Goal: Book appointment/travel/reservation

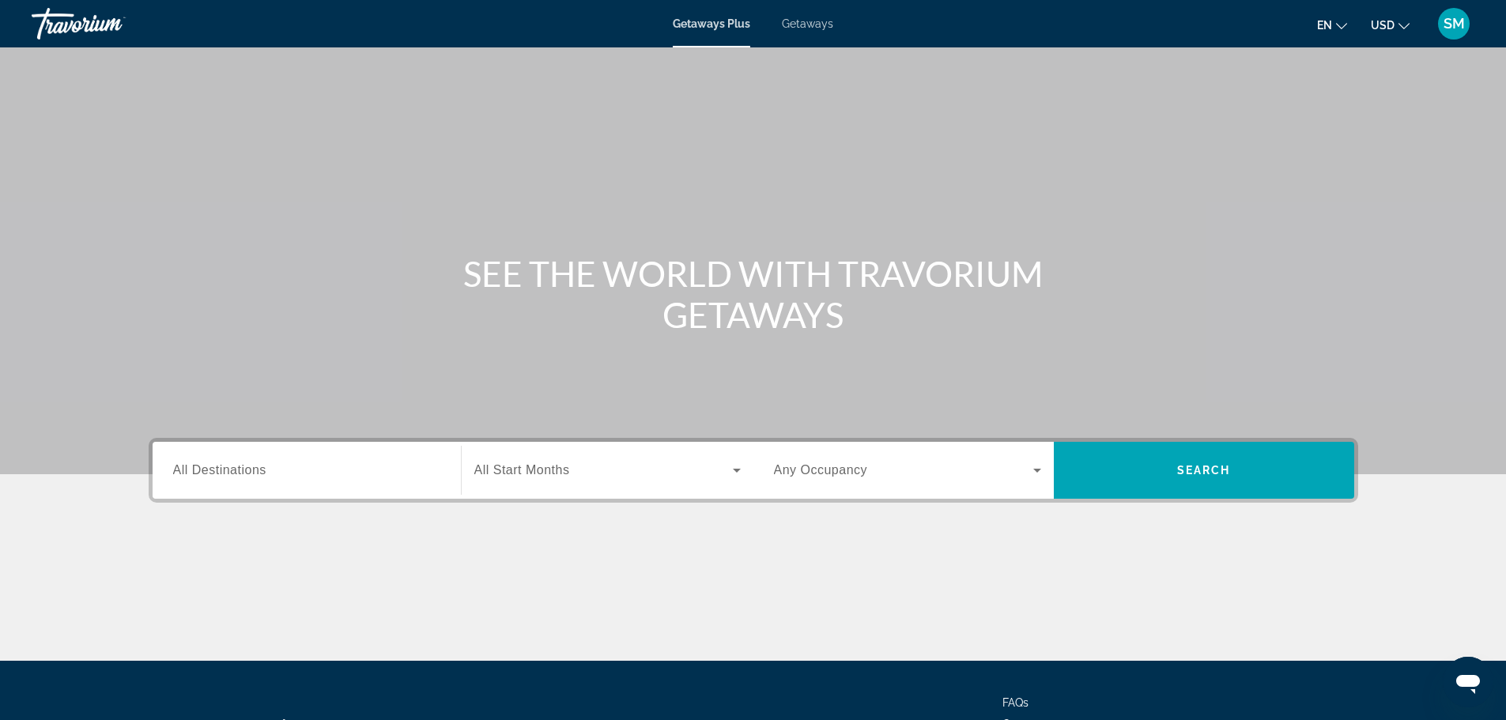
click at [275, 499] on div "Destination All Destinations Start Month All Start Months Occupancy Any Occupan…" at bounding box center [753, 470] width 1209 height 65
click at [277, 479] on input "Destination All Destinations" at bounding box center [306, 471] width 267 height 19
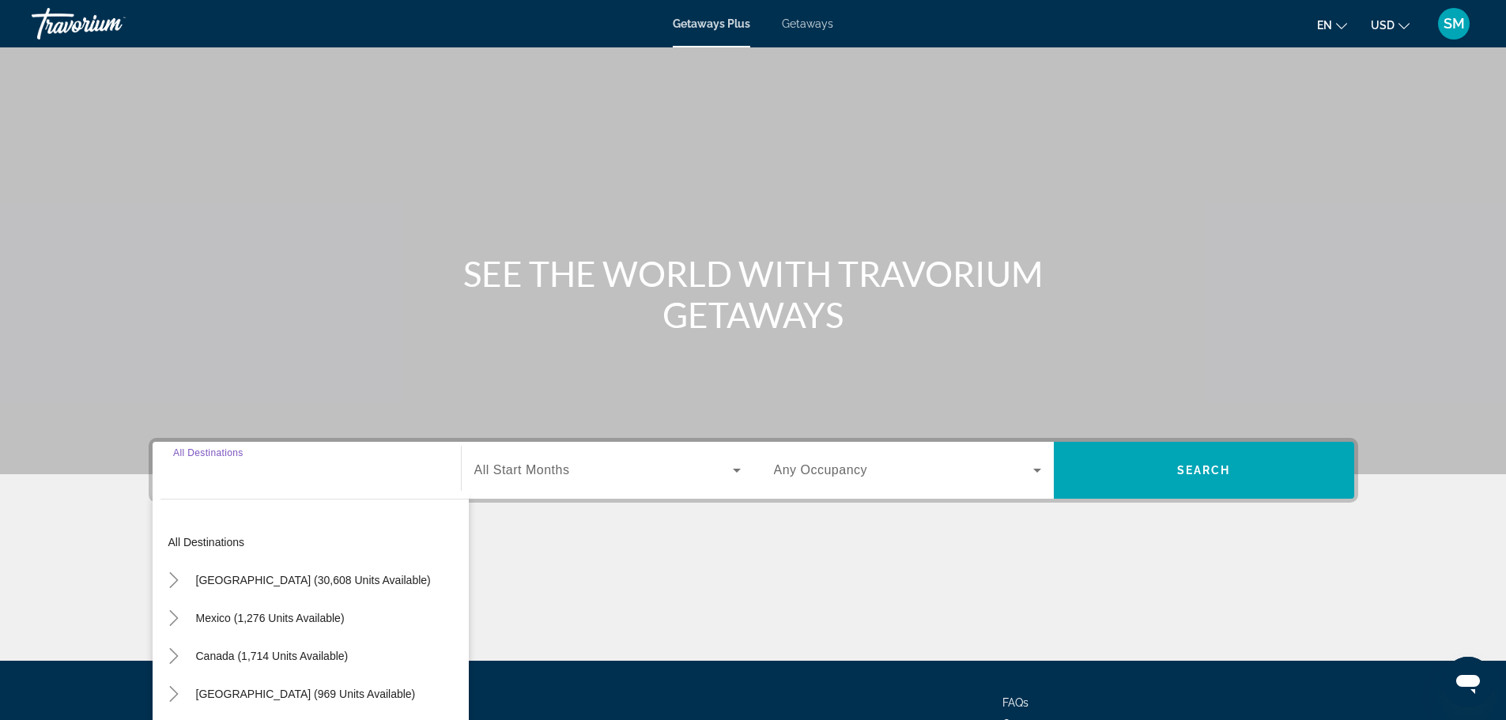
scroll to position [134, 0]
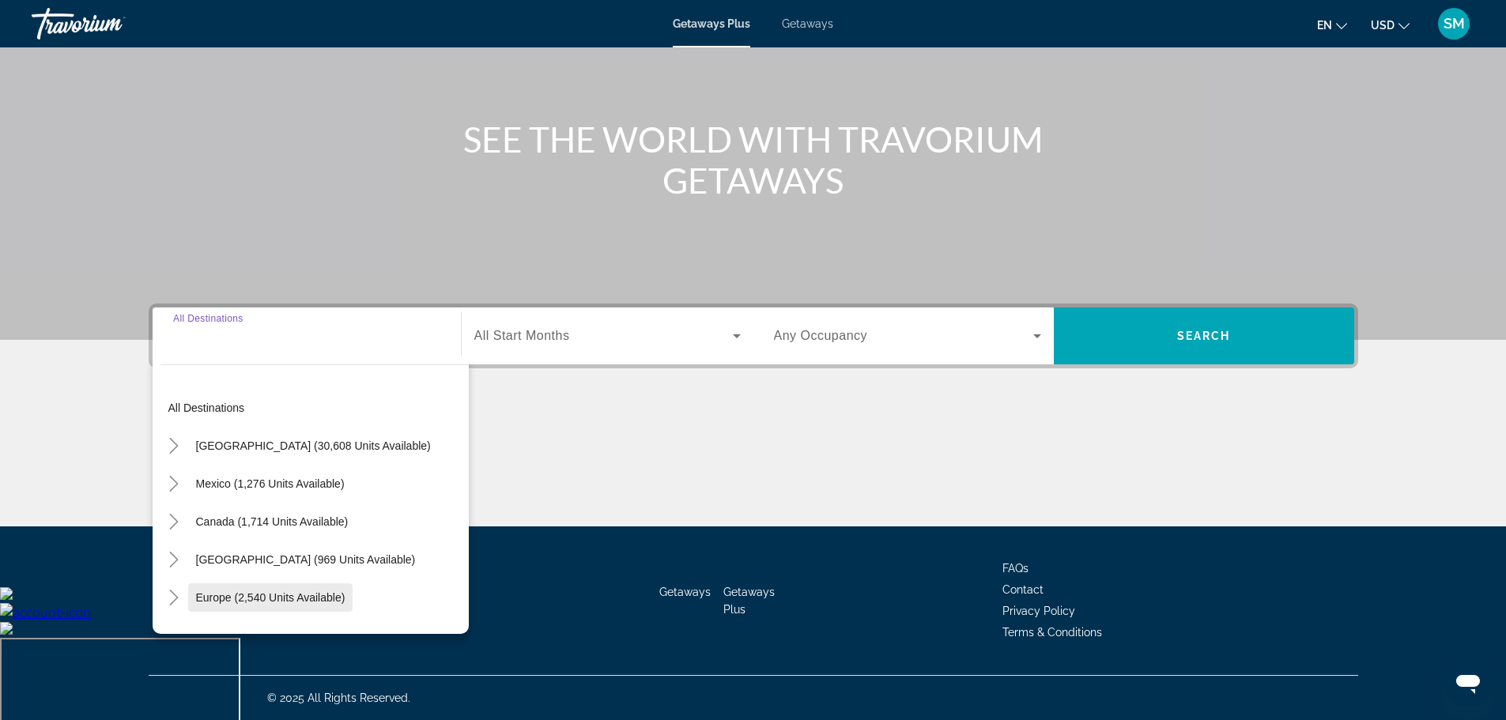
click at [274, 602] on span "Europe (2,540 units available)" at bounding box center [270, 597] width 149 height 13
type input "**********"
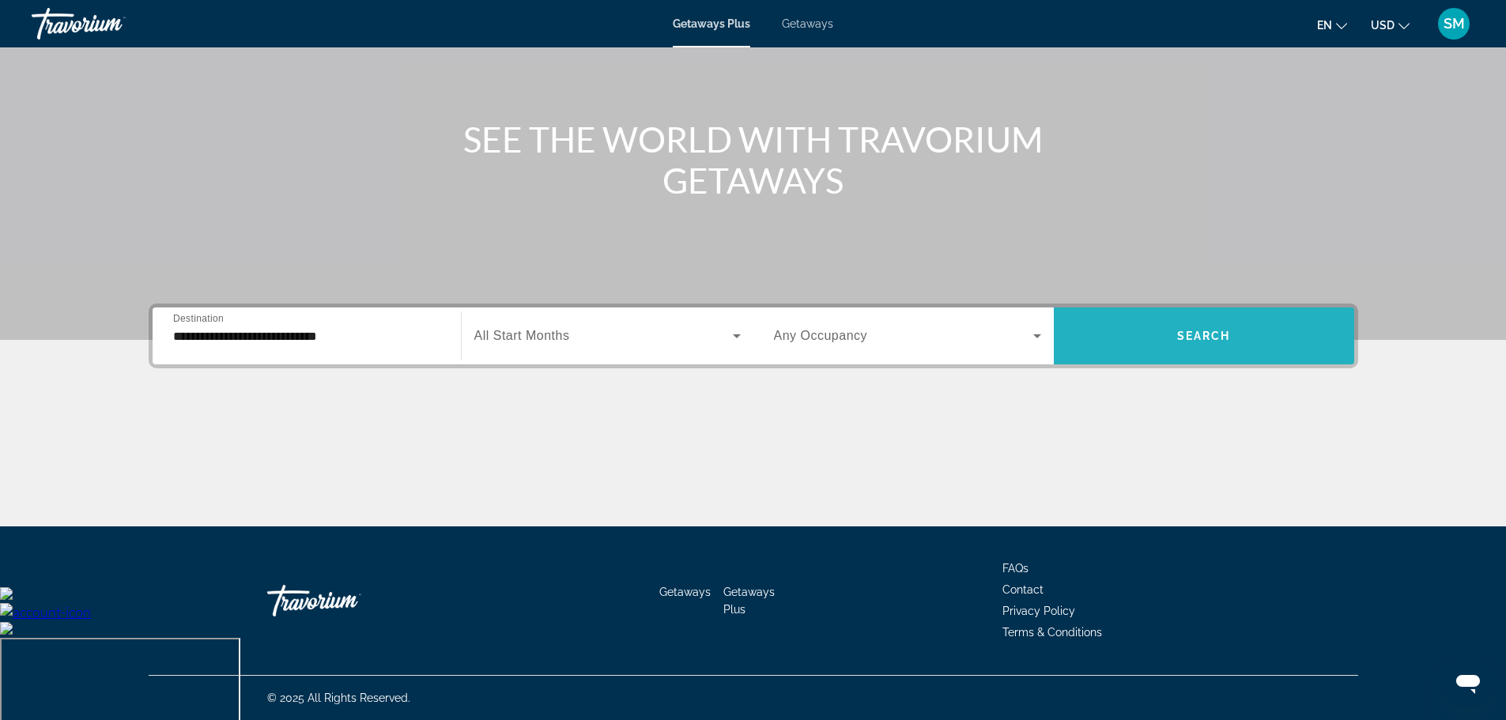
click at [1215, 338] on span "Search" at bounding box center [1204, 336] width 54 height 13
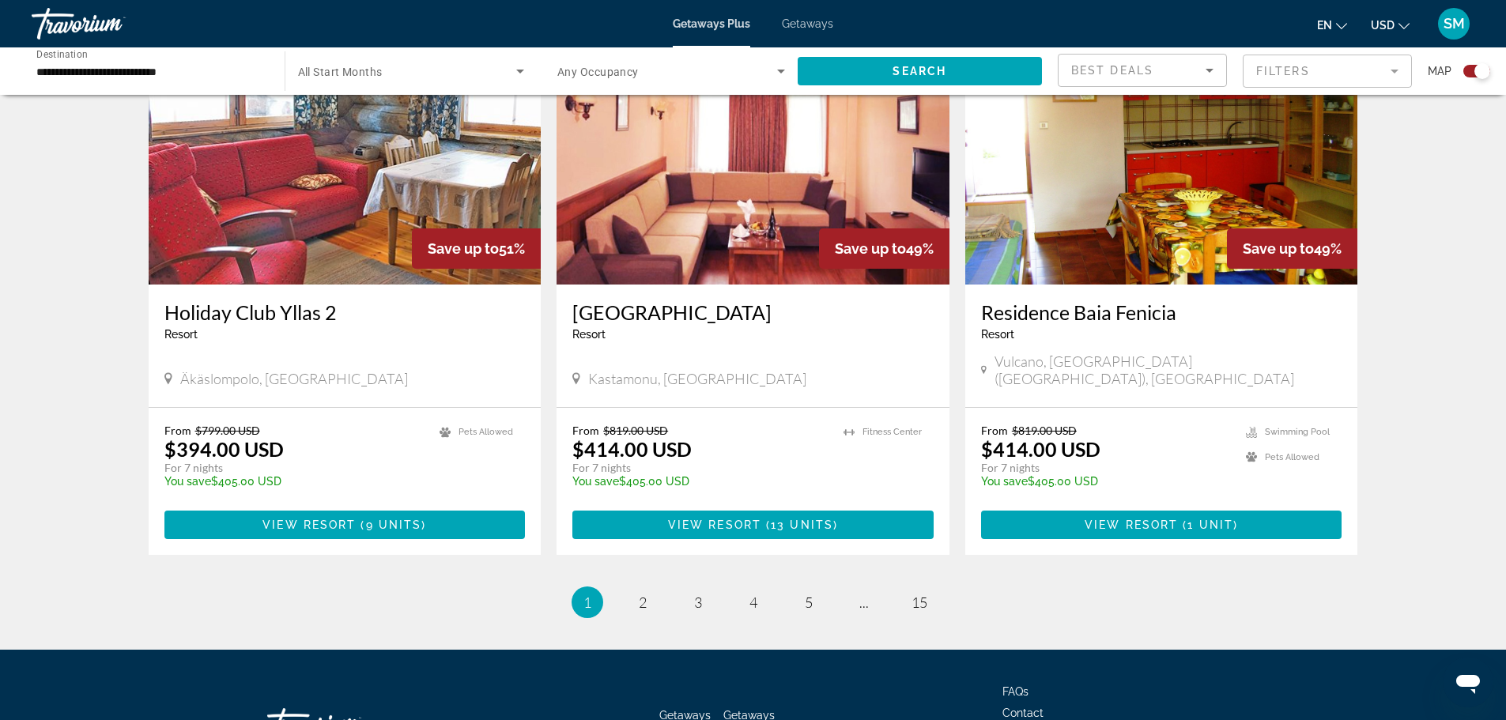
scroll to position [2248, 0]
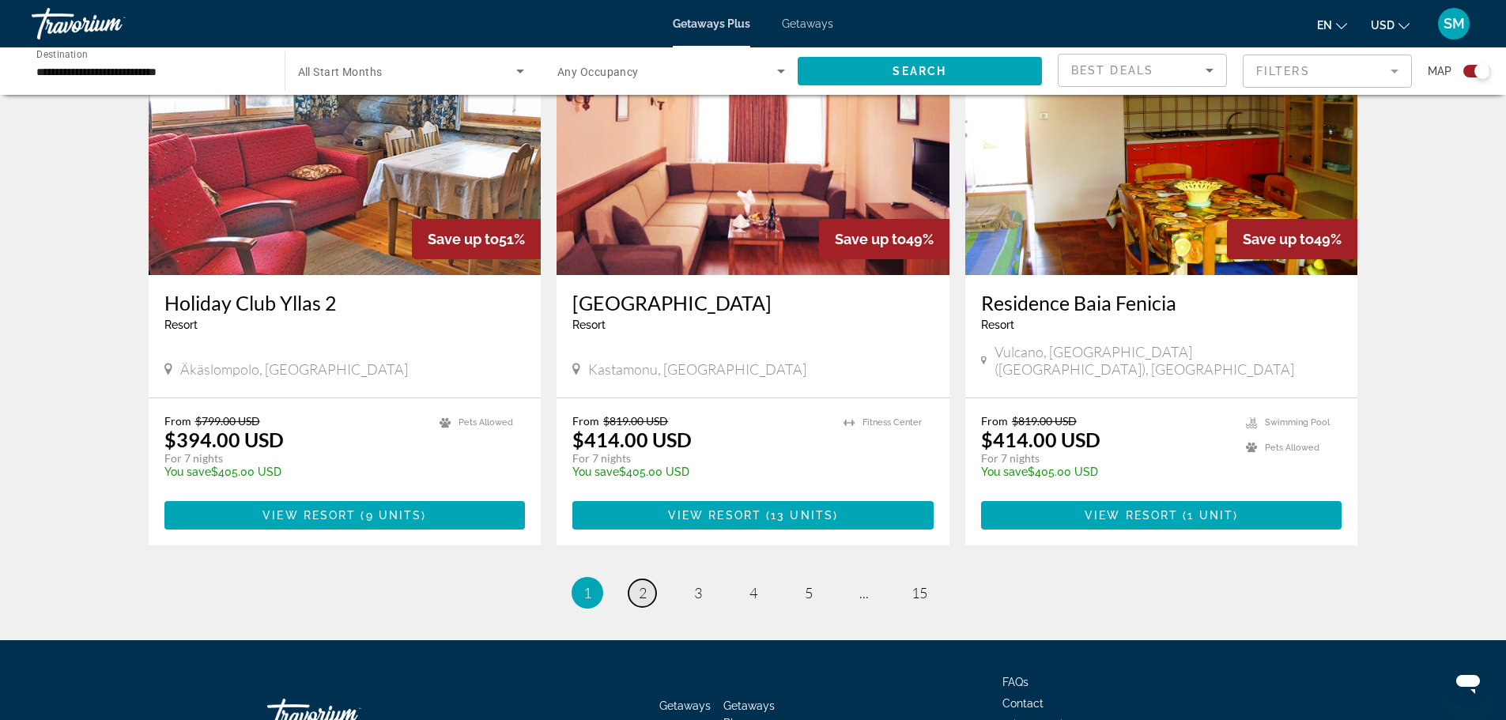
click at [640, 584] on span "2" at bounding box center [643, 592] width 8 height 17
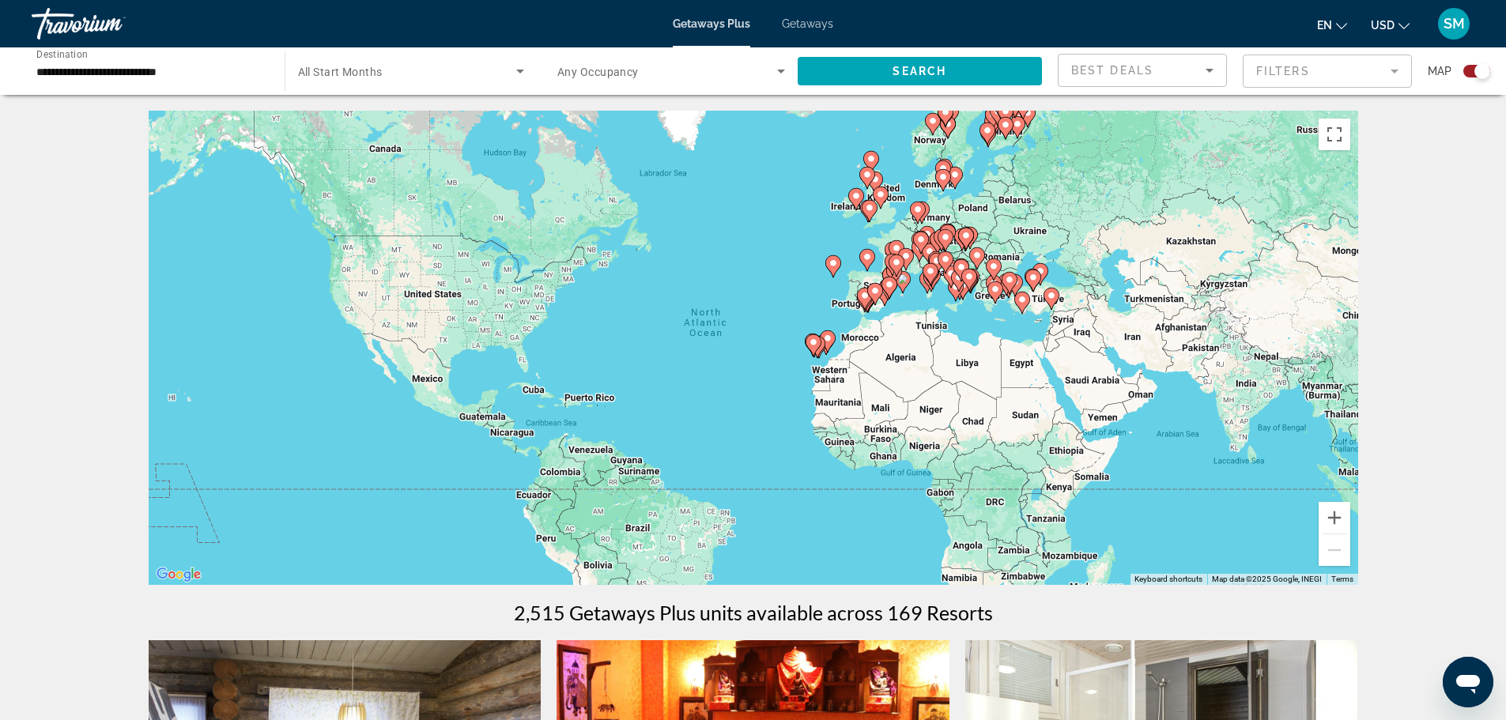
click at [138, 74] on input "**********" at bounding box center [150, 71] width 228 height 19
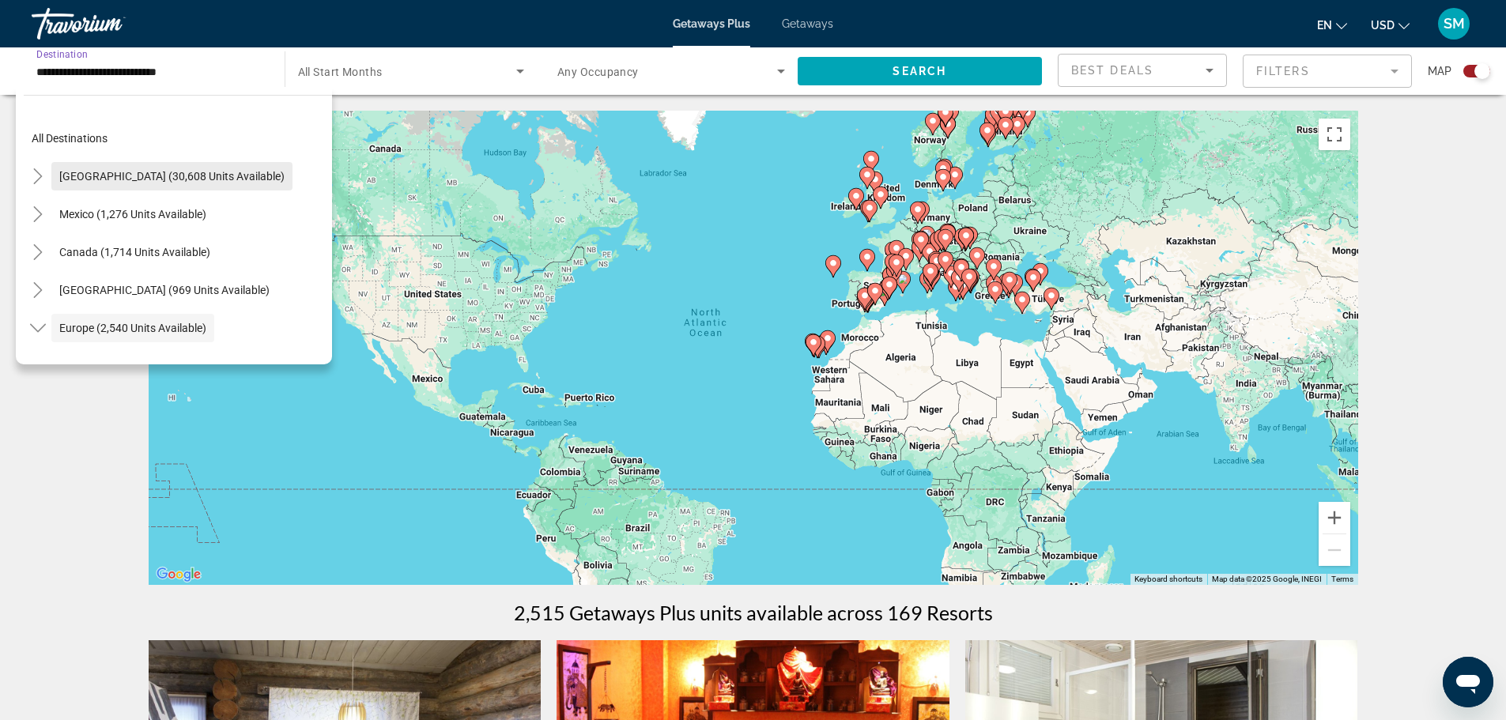
click at [185, 171] on span "[GEOGRAPHIC_DATA] (30,608 units available)" at bounding box center [171, 176] width 225 height 13
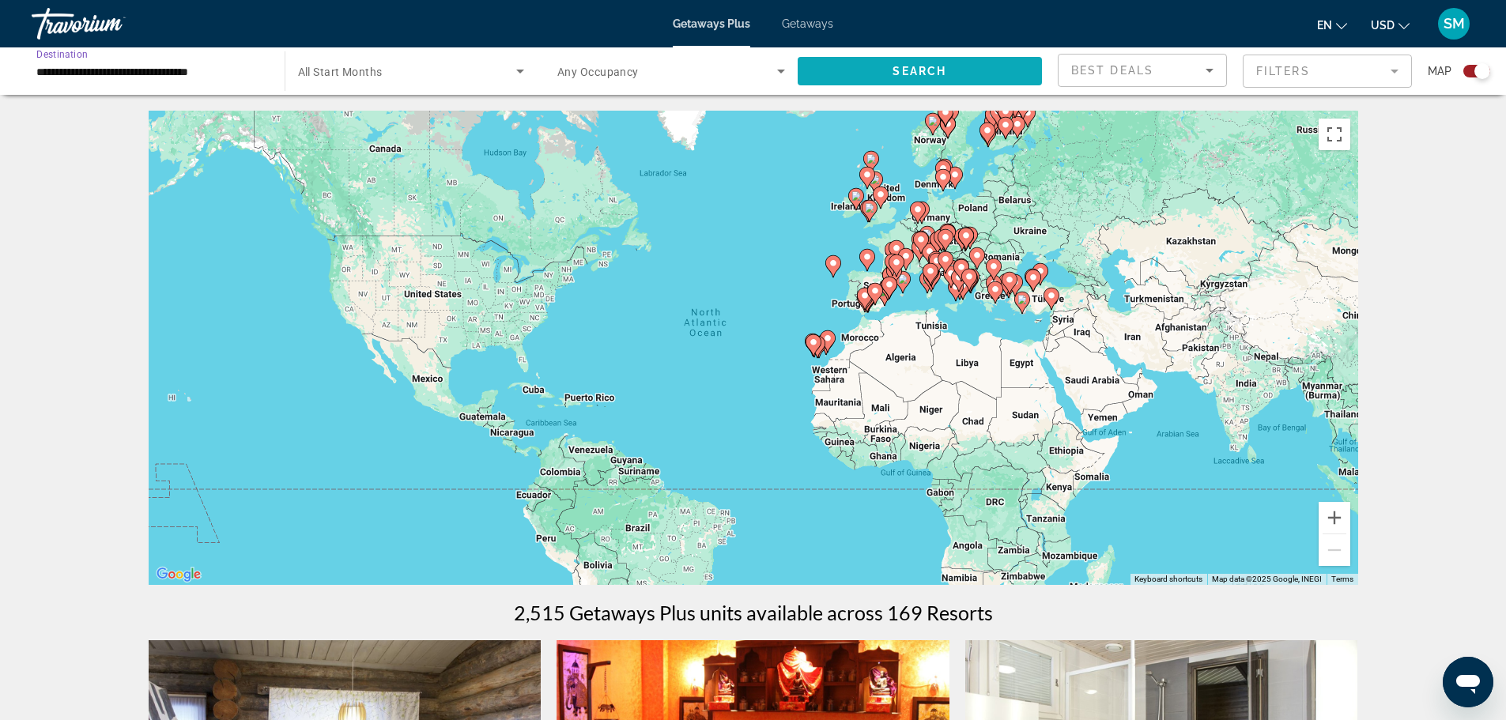
click at [949, 72] on span "Search widget" at bounding box center [920, 71] width 245 height 38
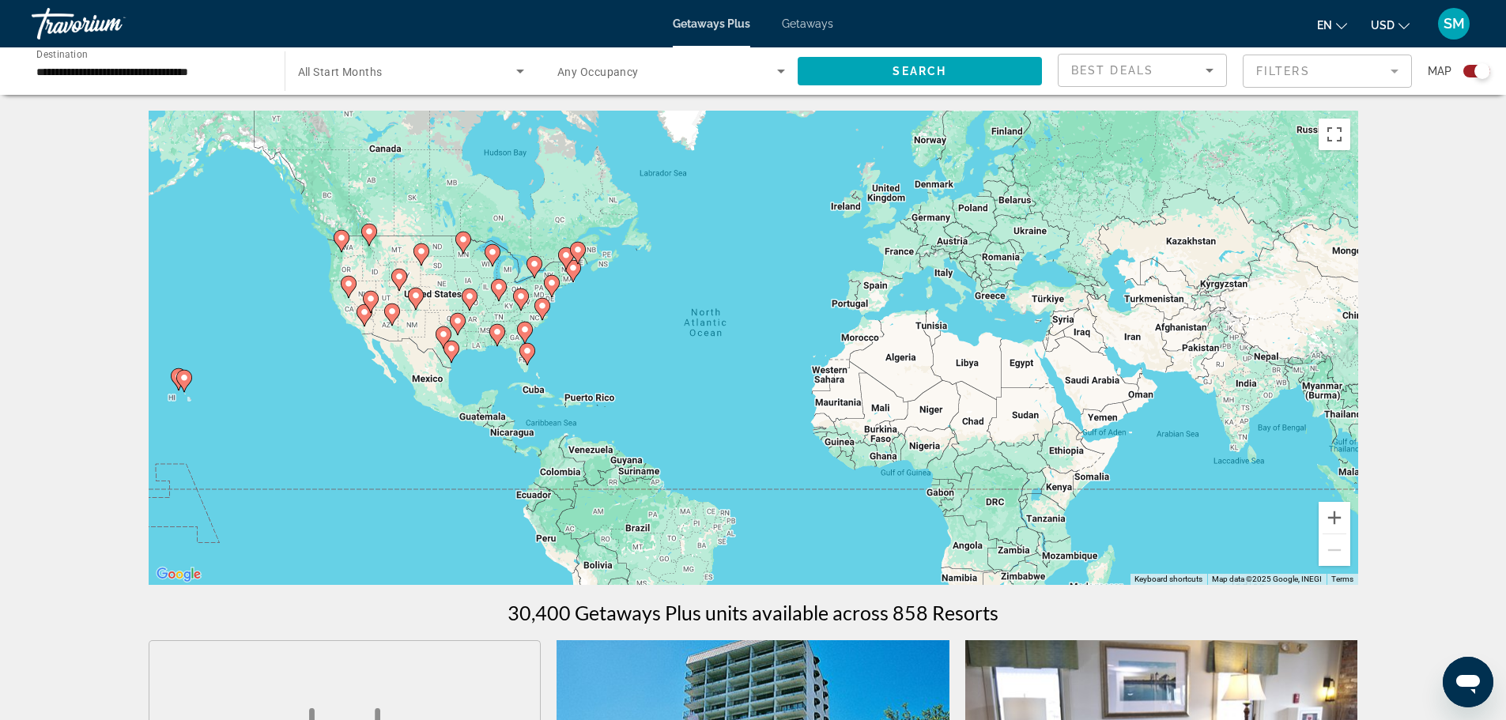
click at [183, 378] on image "Main content" at bounding box center [183, 377] width 9 height 9
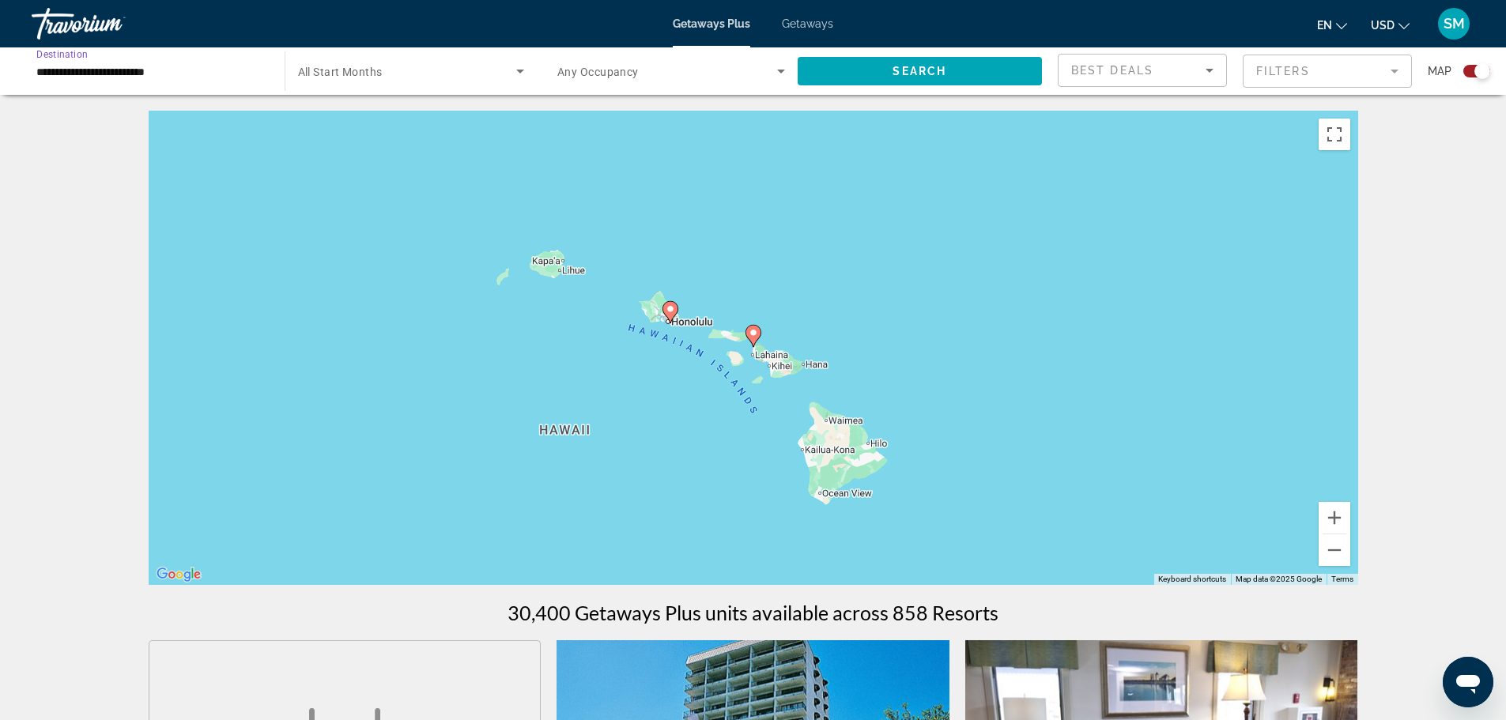
click at [77, 75] on input "**********" at bounding box center [150, 71] width 228 height 19
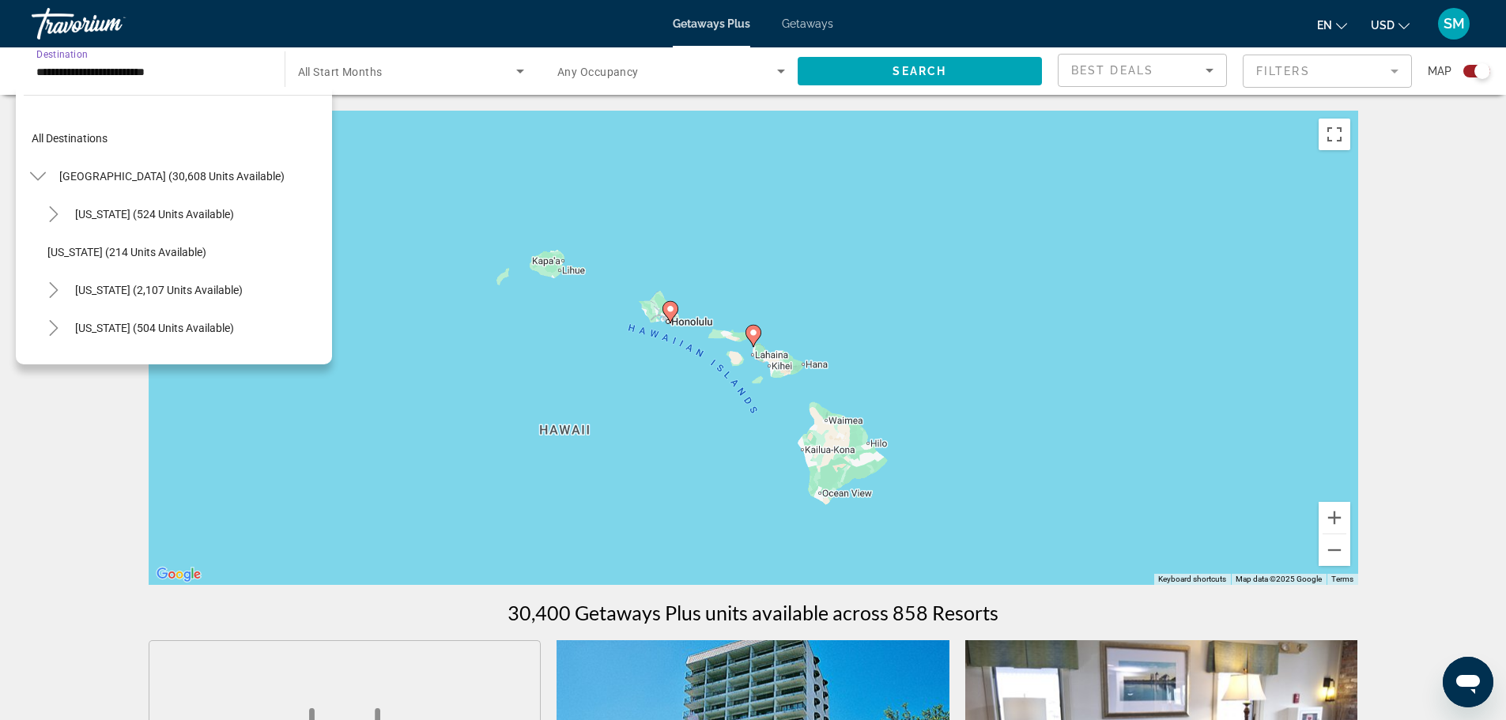
scroll to position [208, 0]
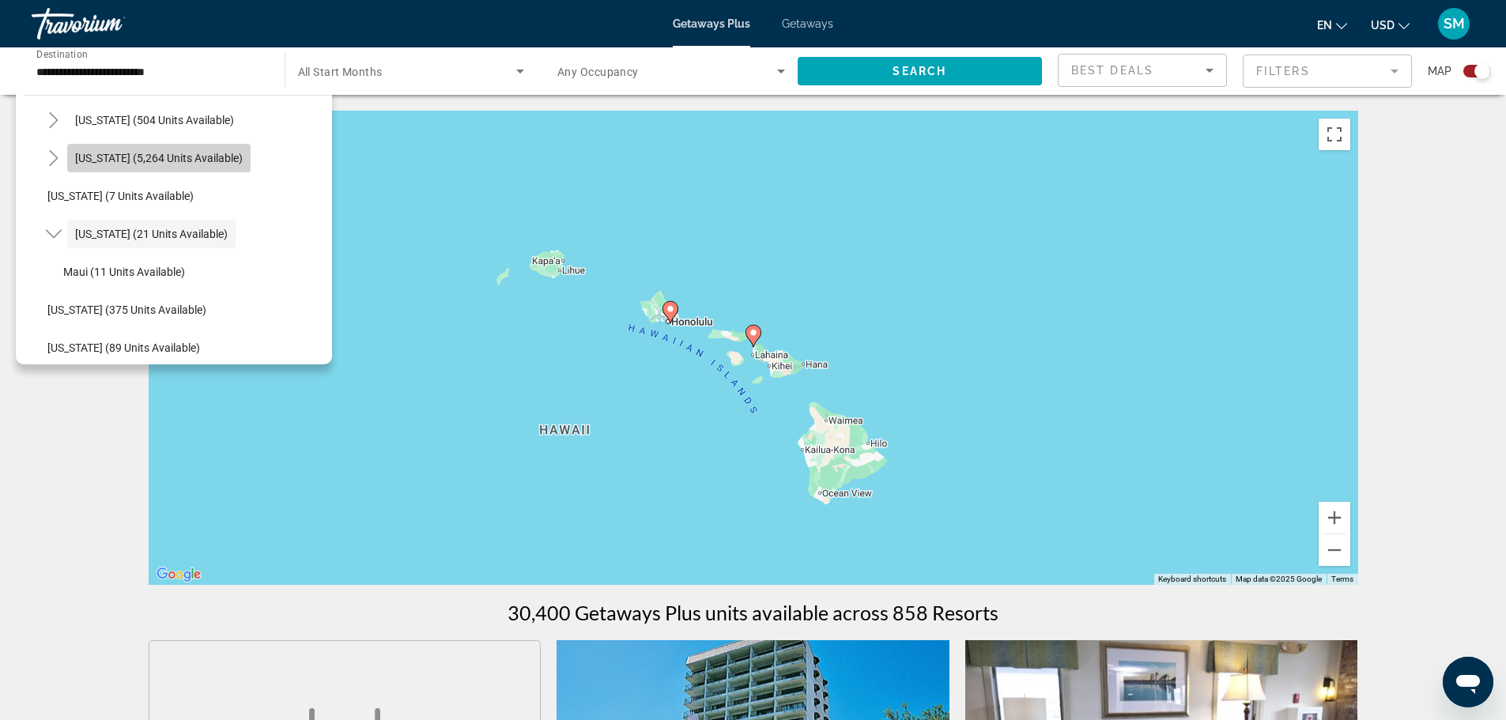
click at [165, 159] on span "[US_STATE] (5,264 units available)" at bounding box center [159, 158] width 168 height 13
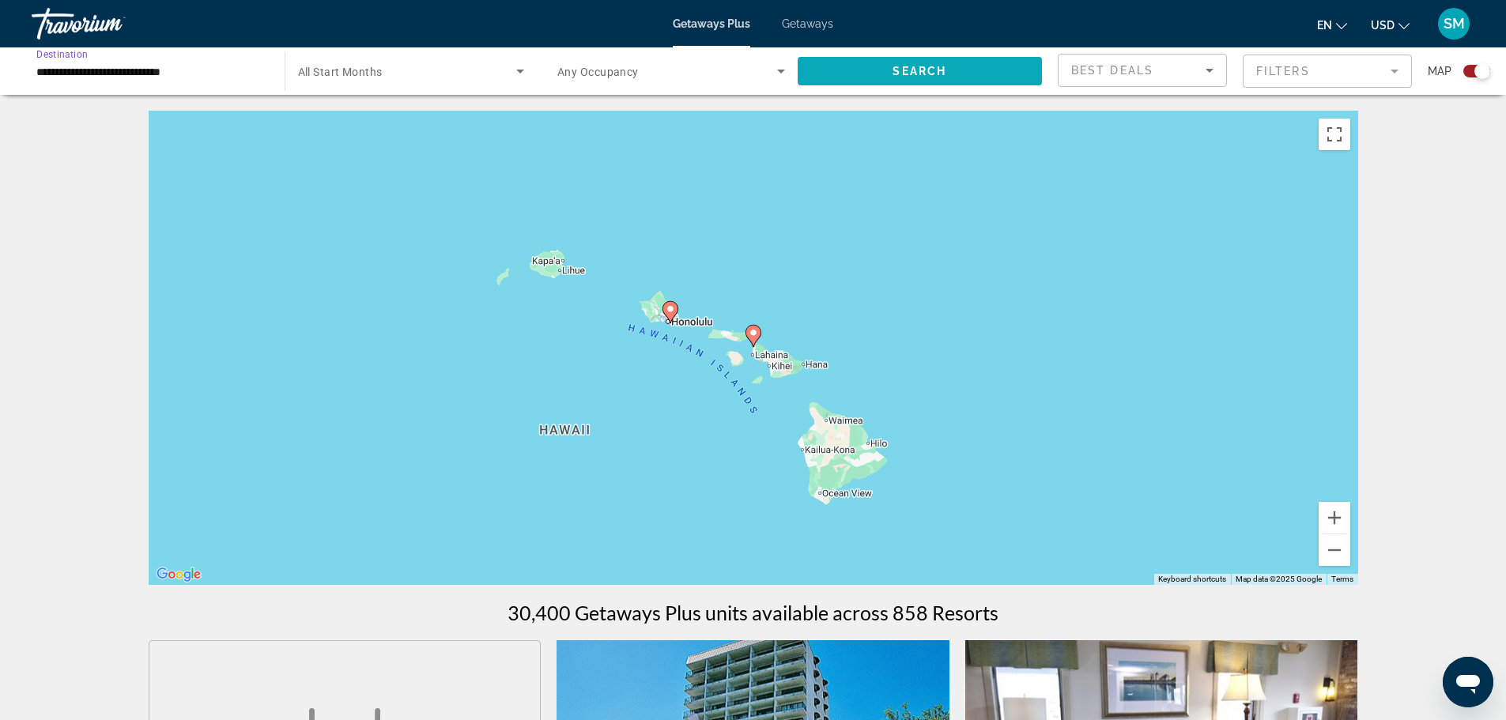
click at [889, 64] on span "Search widget" at bounding box center [920, 71] width 245 height 38
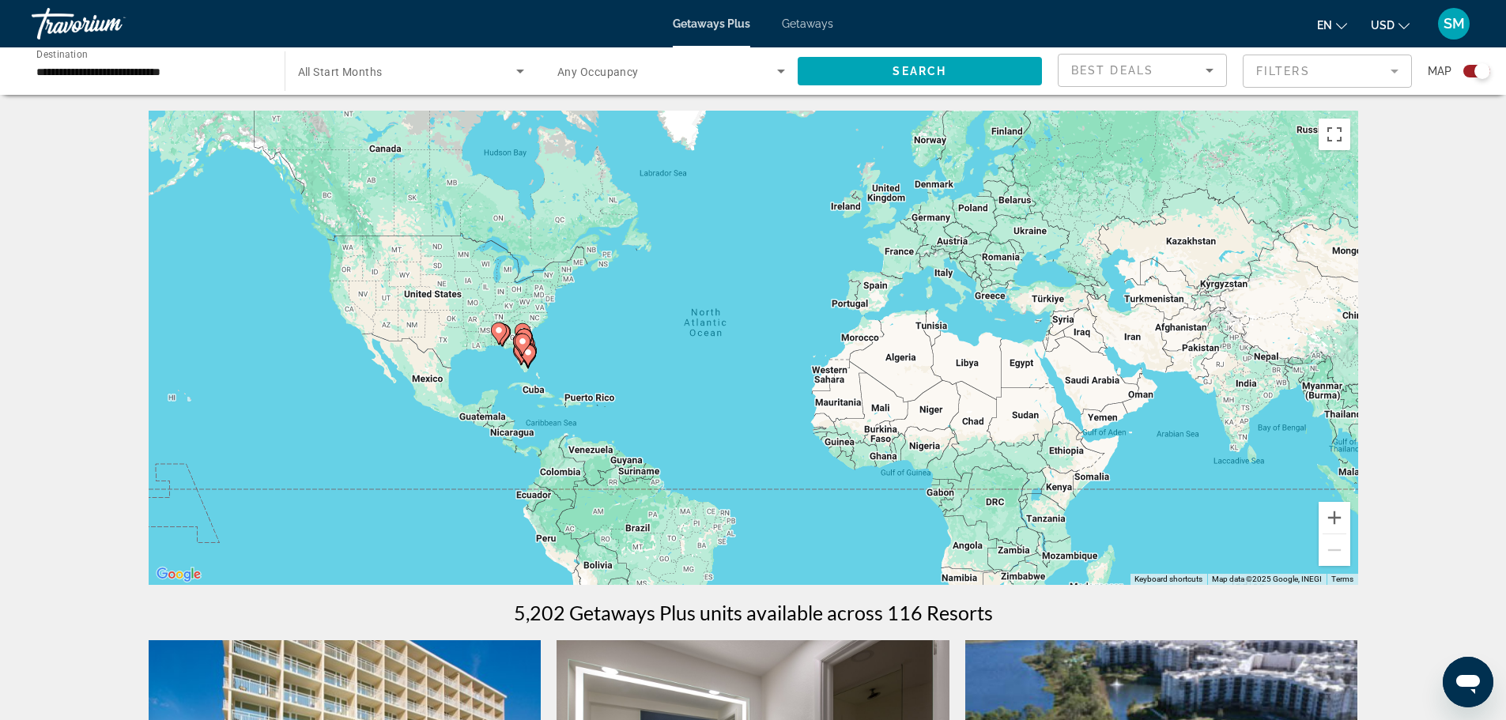
click at [521, 340] on image "Main content" at bounding box center [522, 341] width 9 height 9
type input "**********"
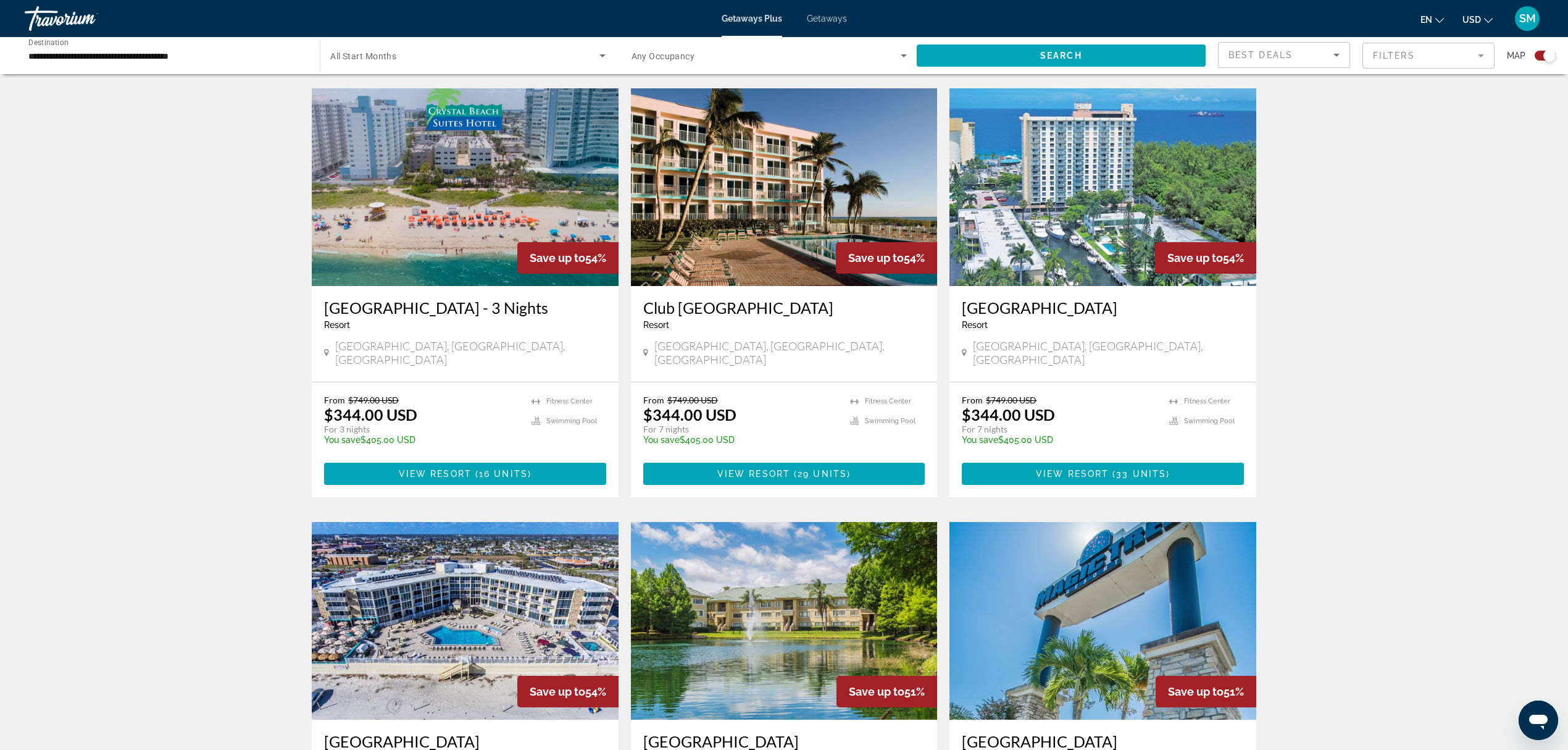
scroll to position [1276, 0]
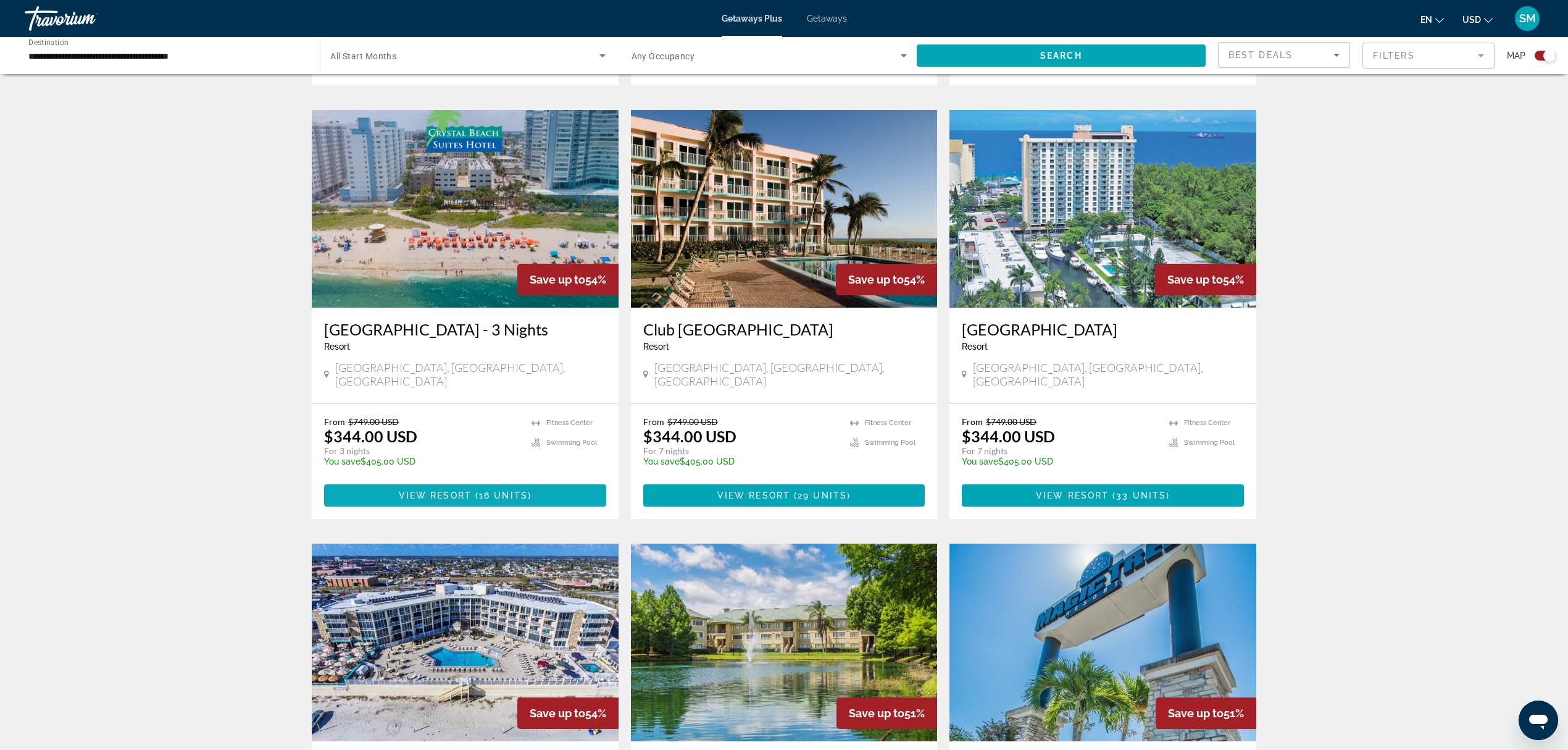
click at [490, 491] on span "16 units" at bounding box center [503, 495] width 48 height 10
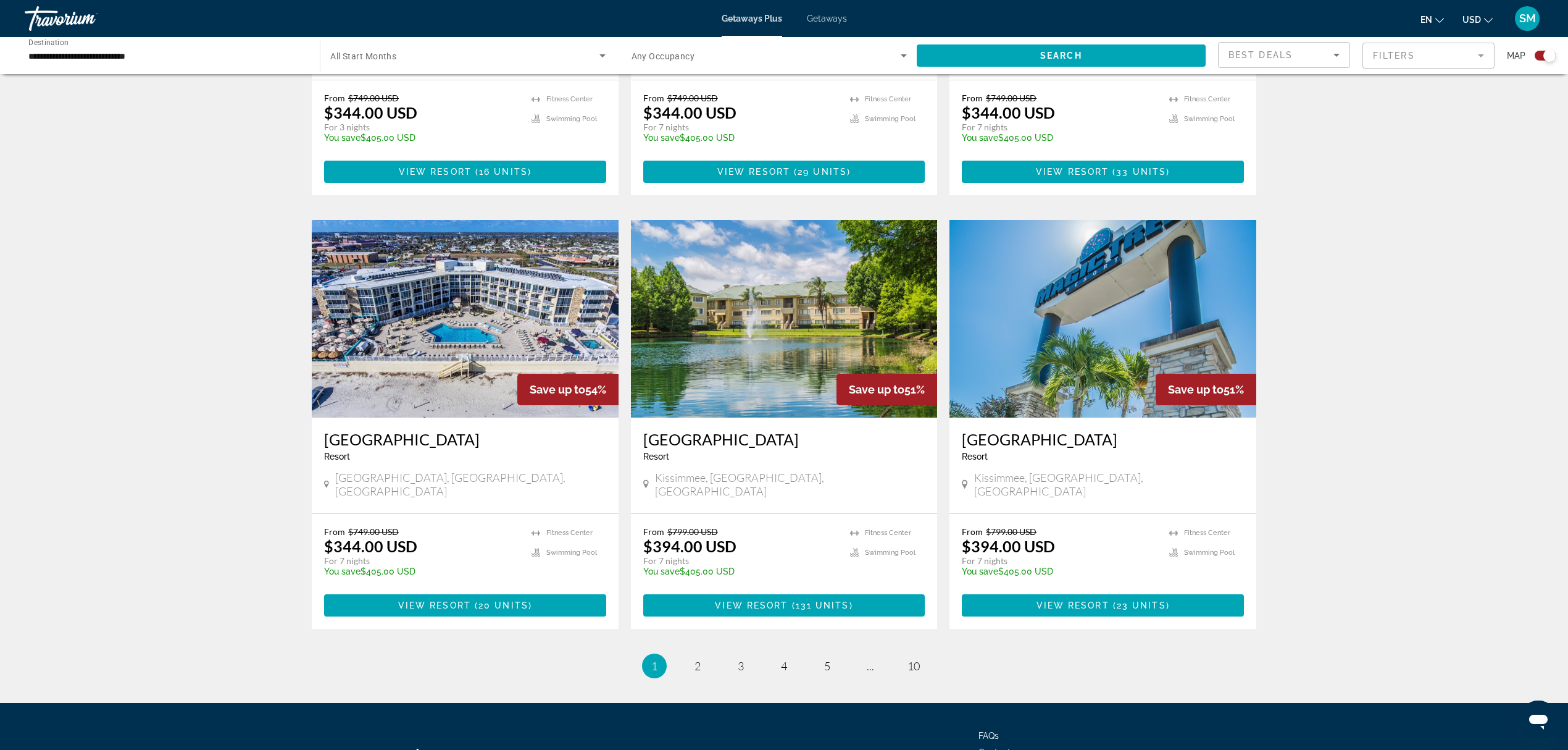
scroll to position [1650, 0]
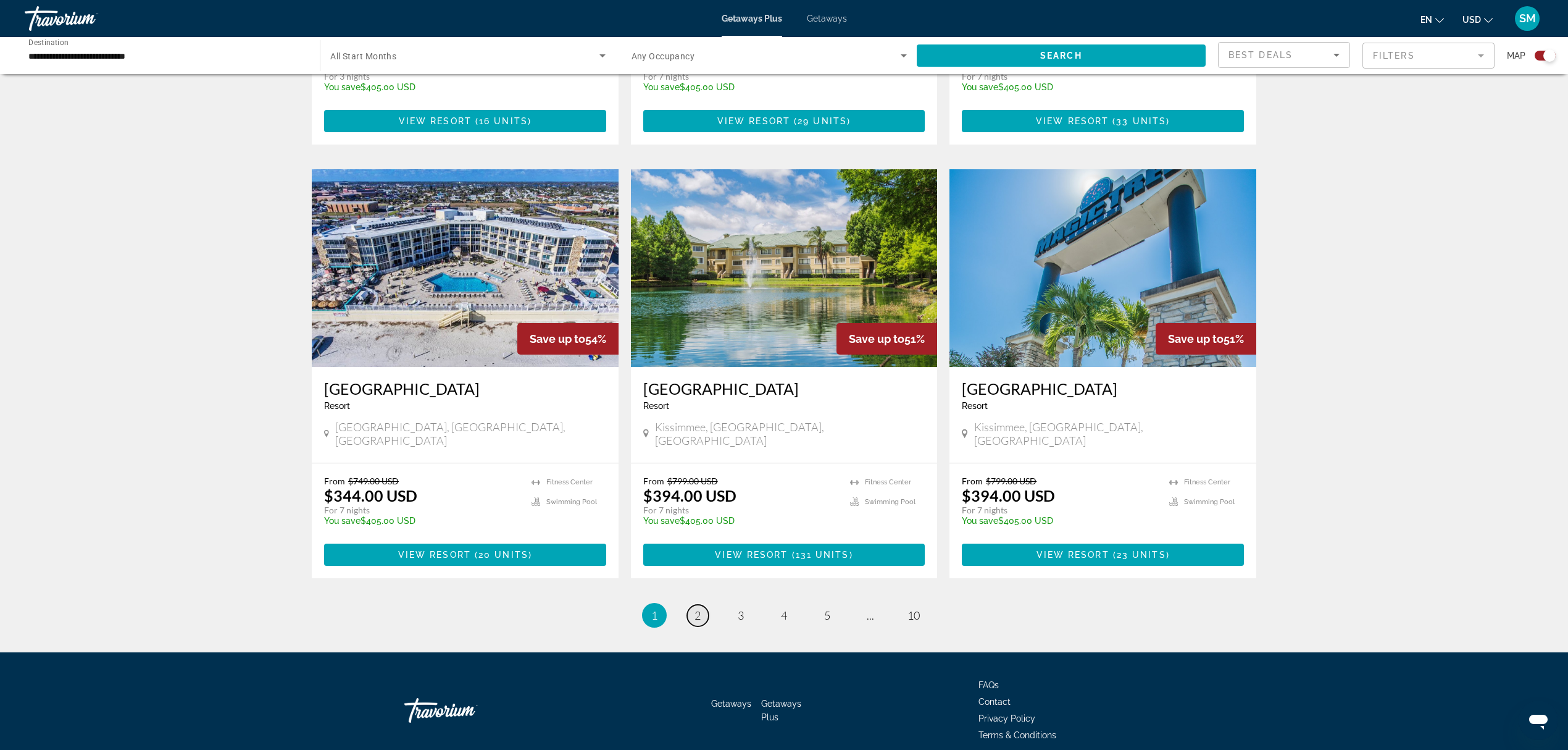
click at [704, 562] on link "page 2" at bounding box center [698, 616] width 22 height 22
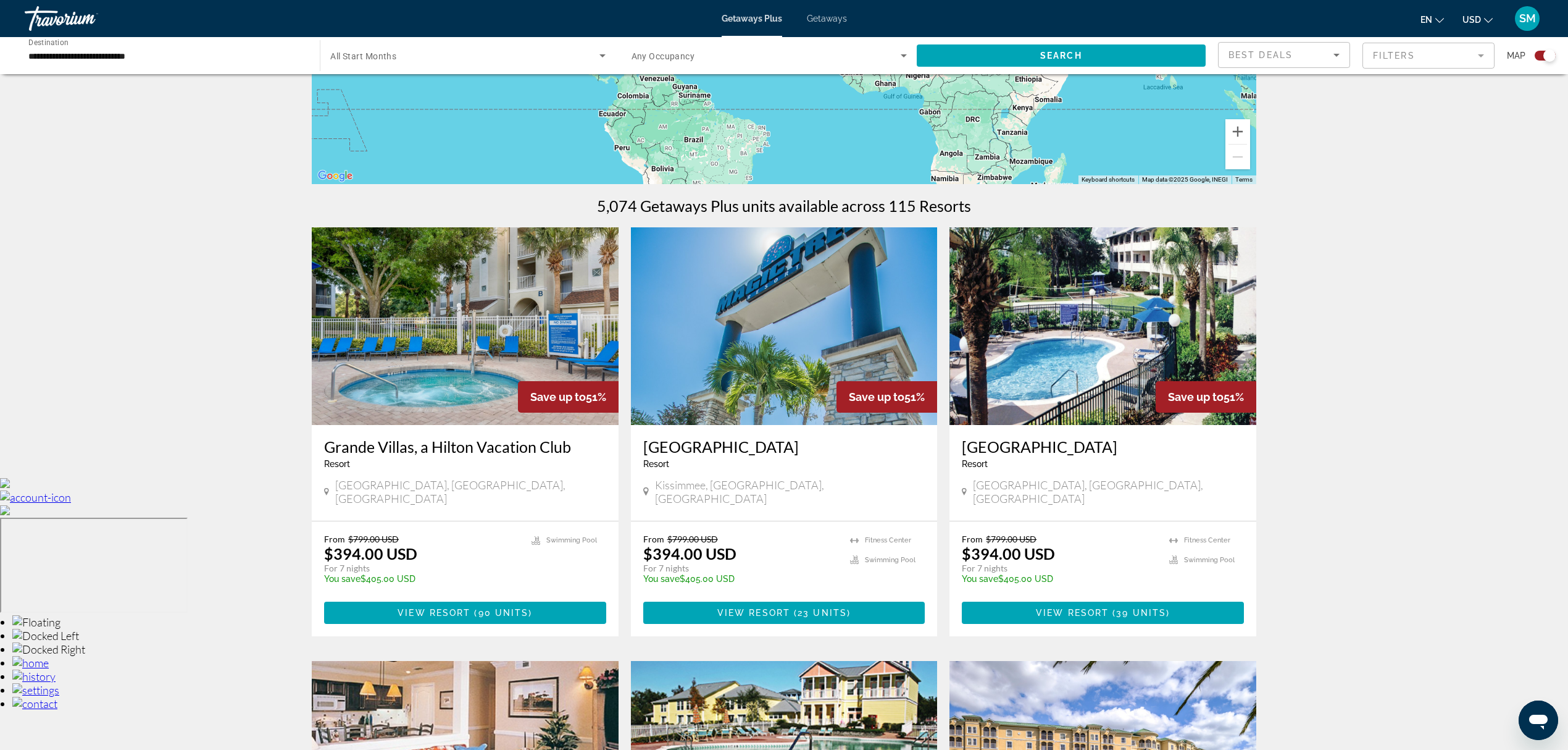
scroll to position [67, 0]
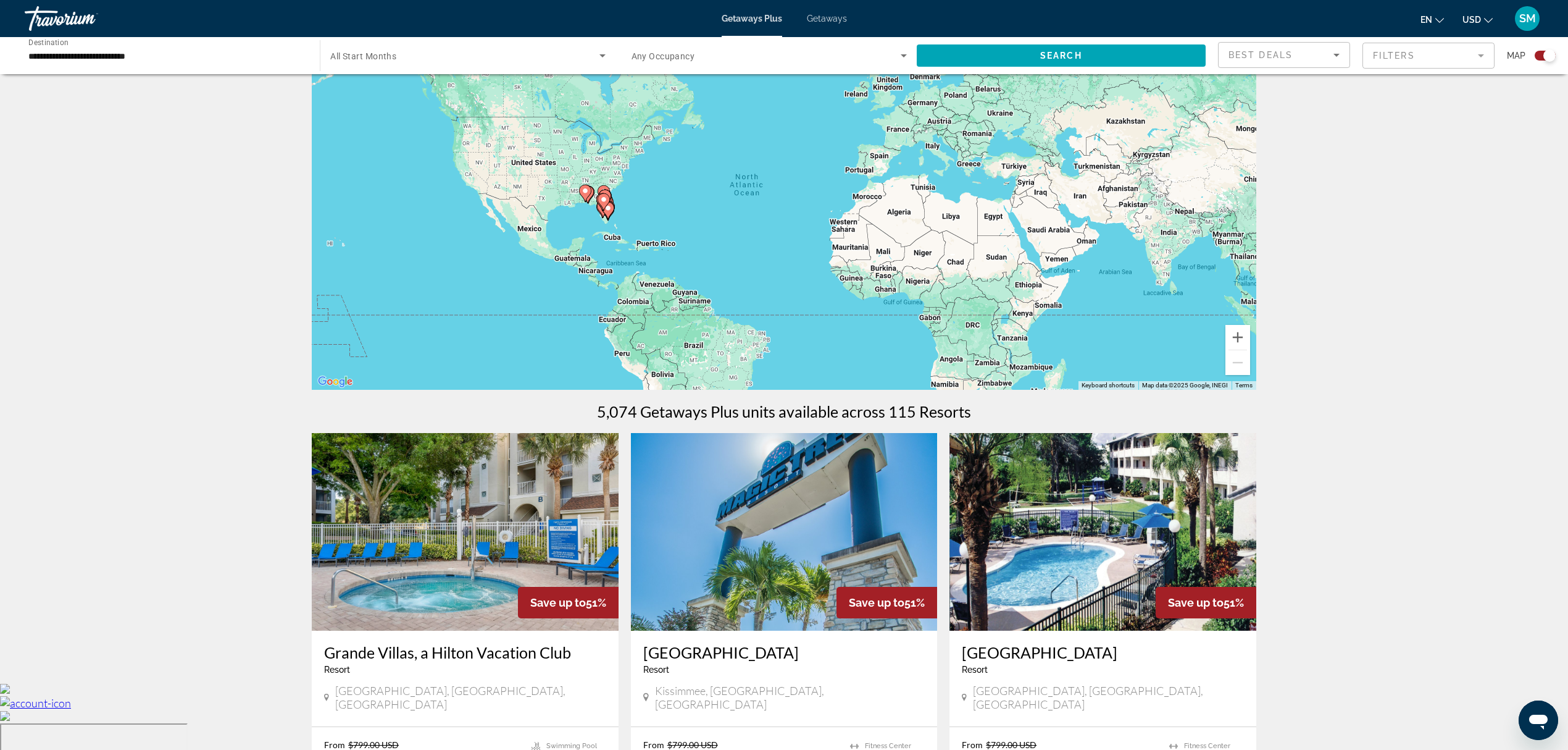
click at [593, 194] on icon "Main content" at bounding box center [587, 195] width 11 height 16
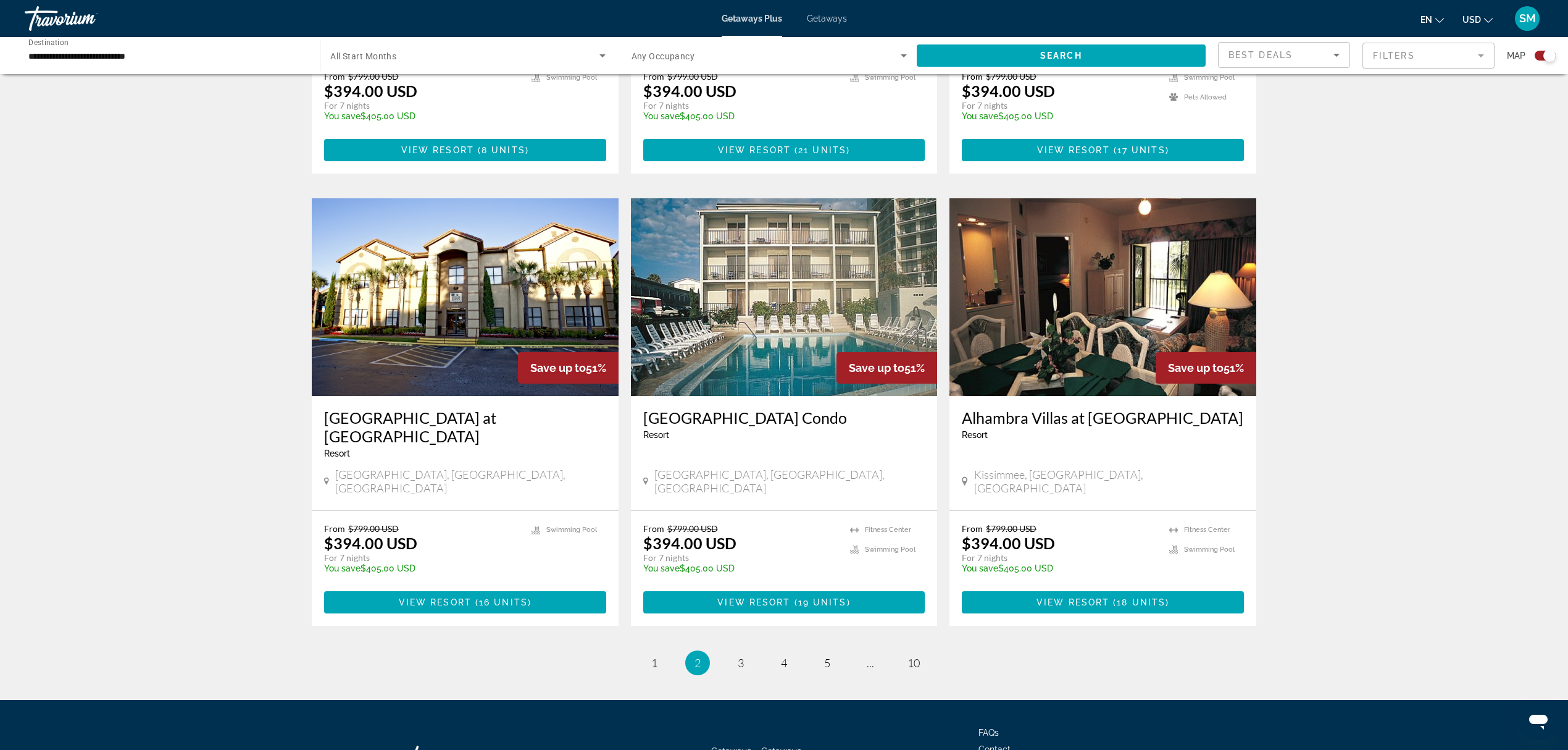
scroll to position [1631, 0]
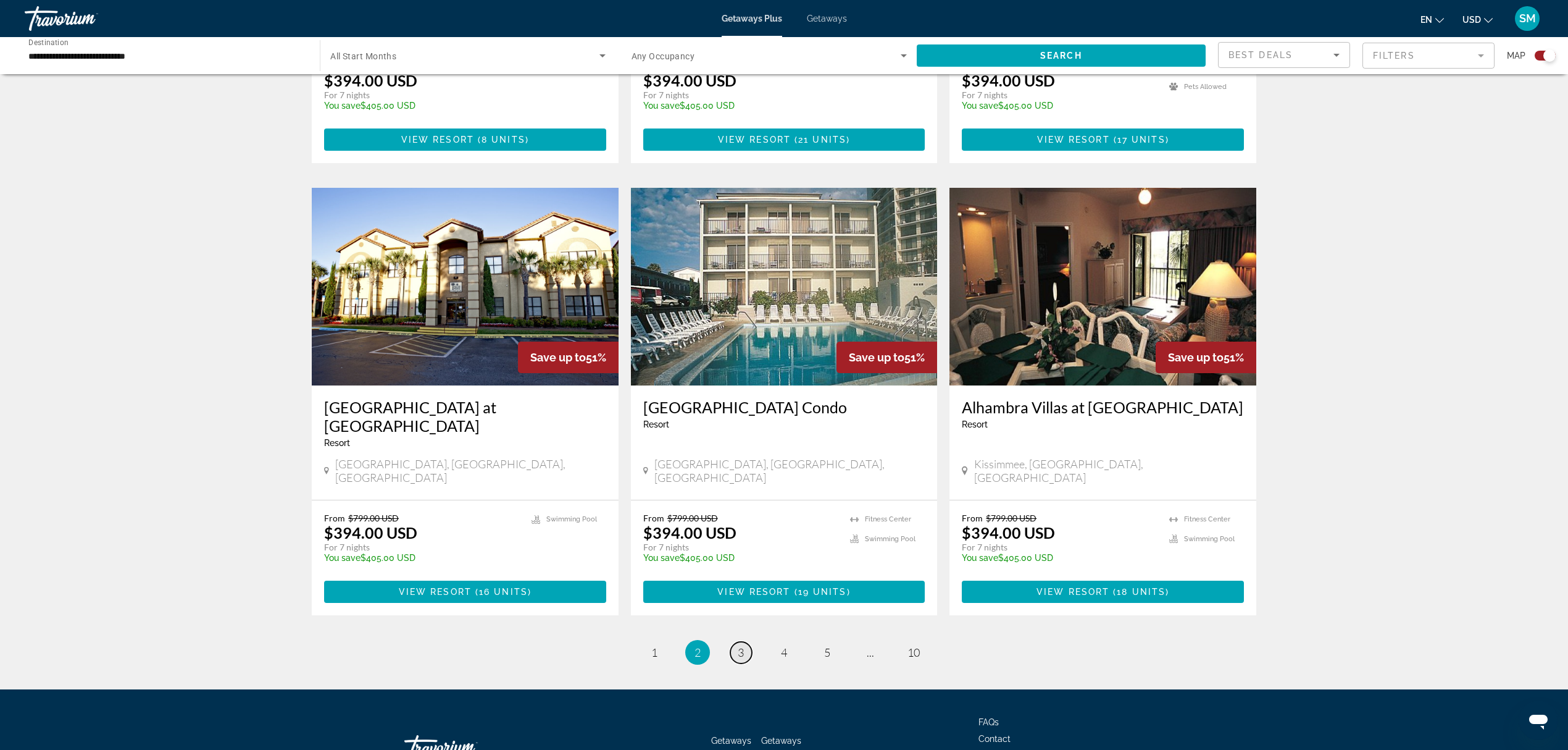
click at [741, 562] on span "3" at bounding box center [741, 652] width 6 height 13
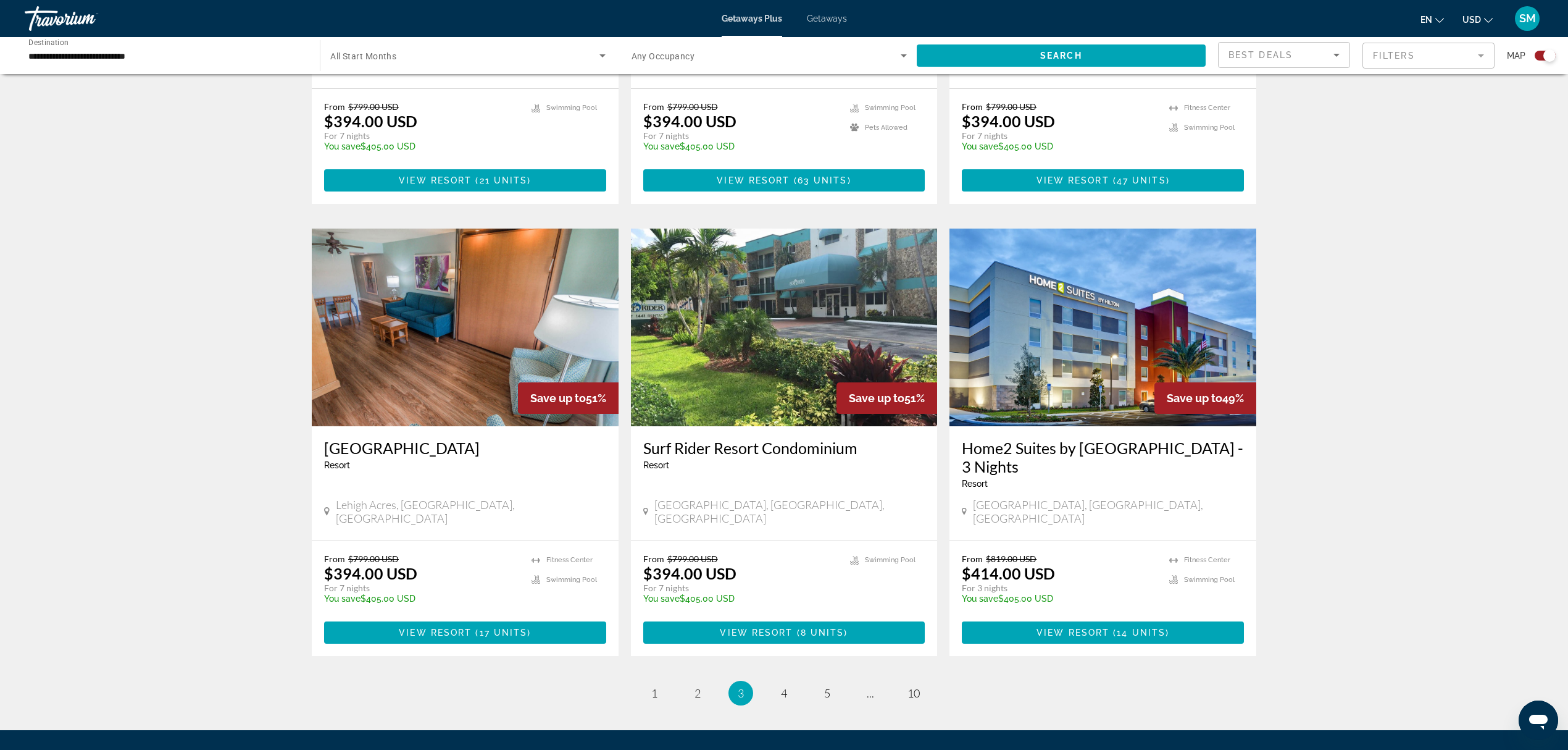
scroll to position [1650, 0]
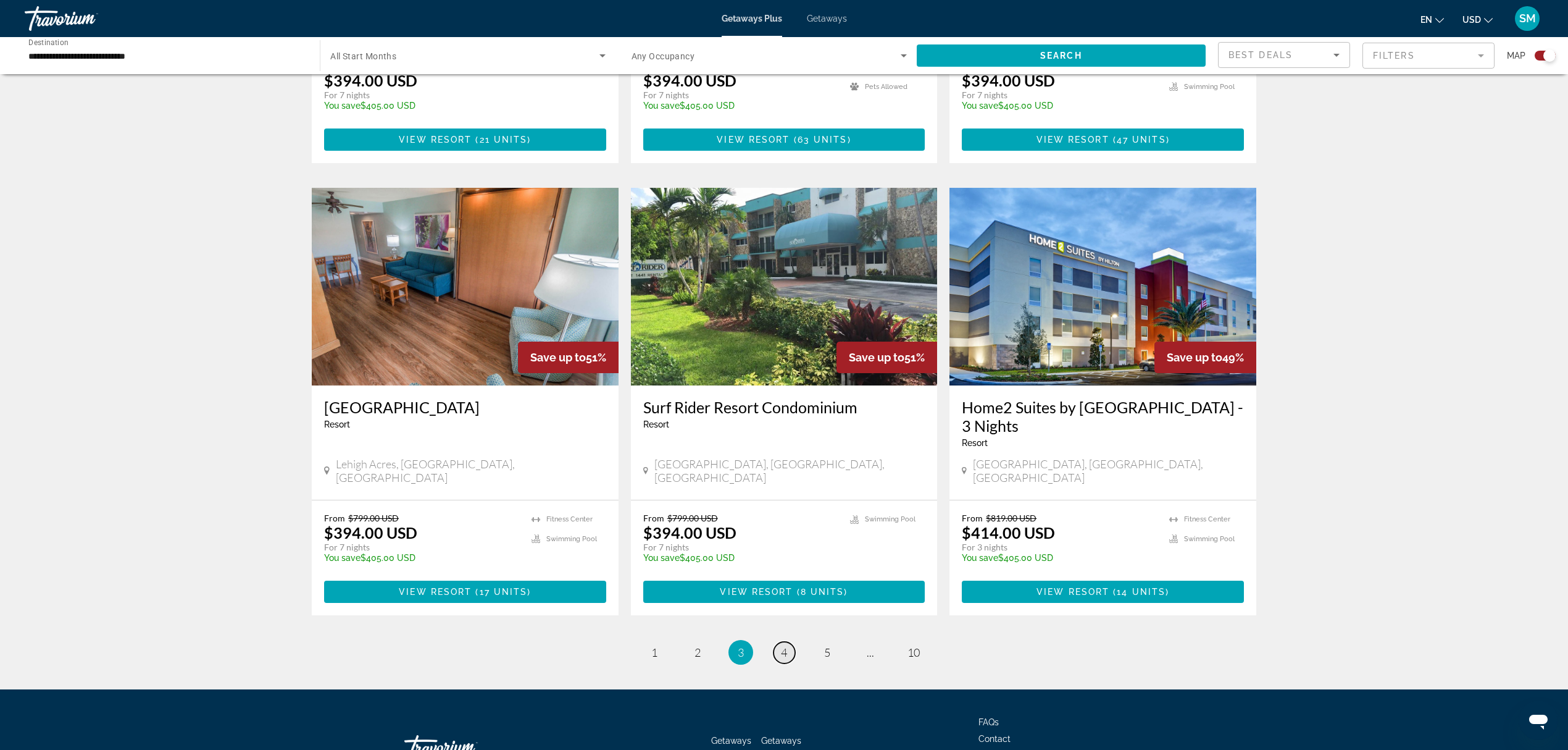
click at [784, 562] on span "4" at bounding box center [784, 652] width 6 height 13
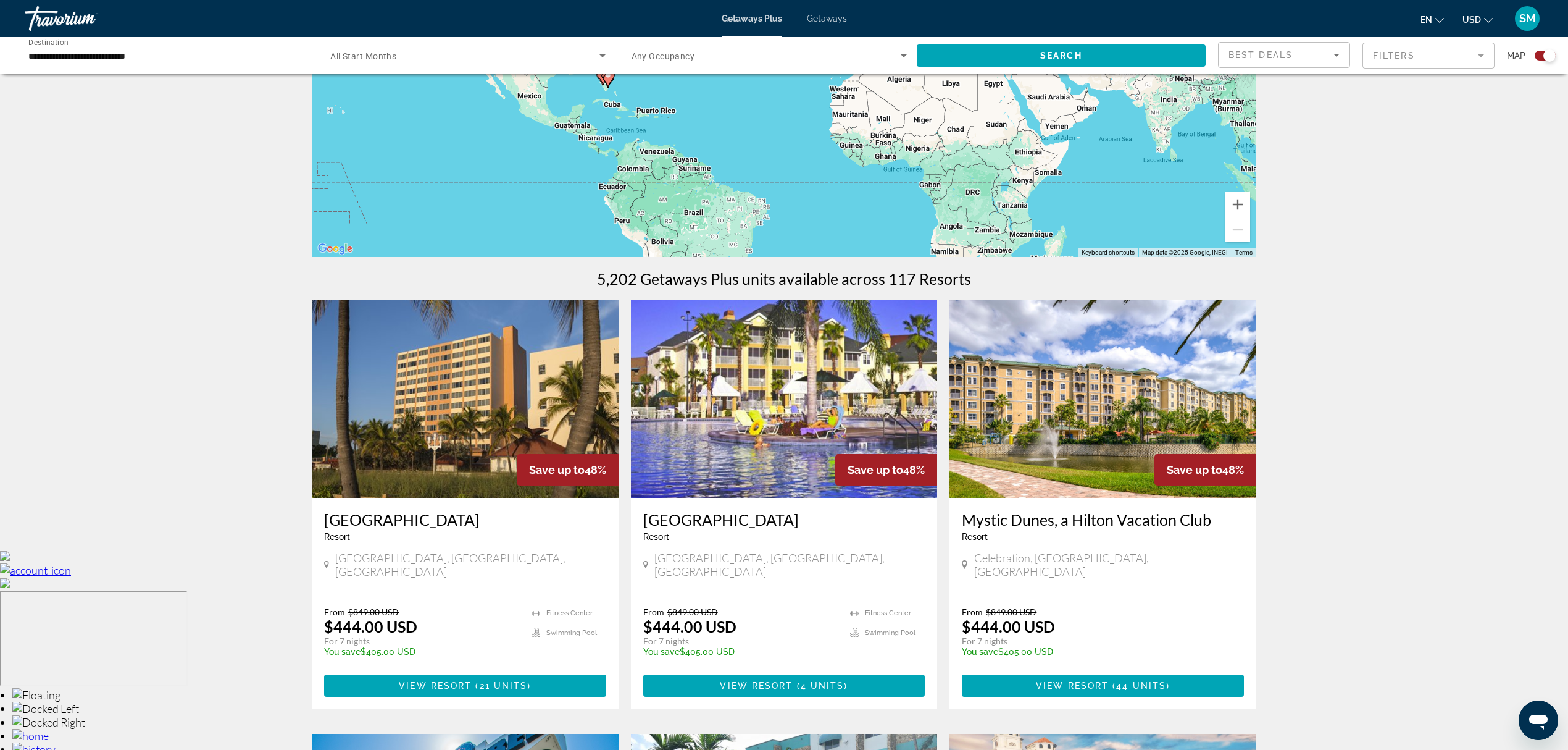
scroll to position [164, 0]
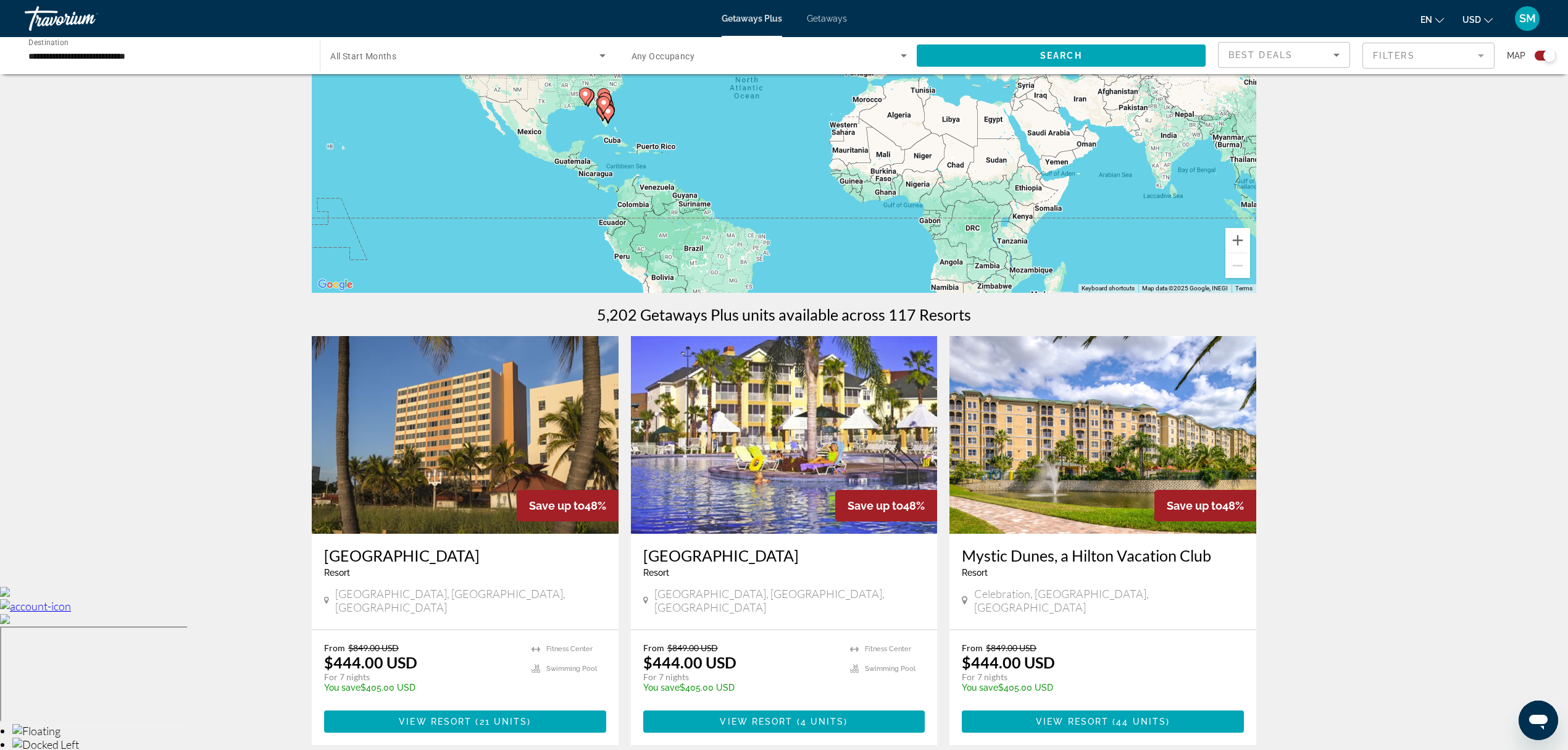
click at [766, 434] on img "Main content" at bounding box center [784, 434] width 307 height 198
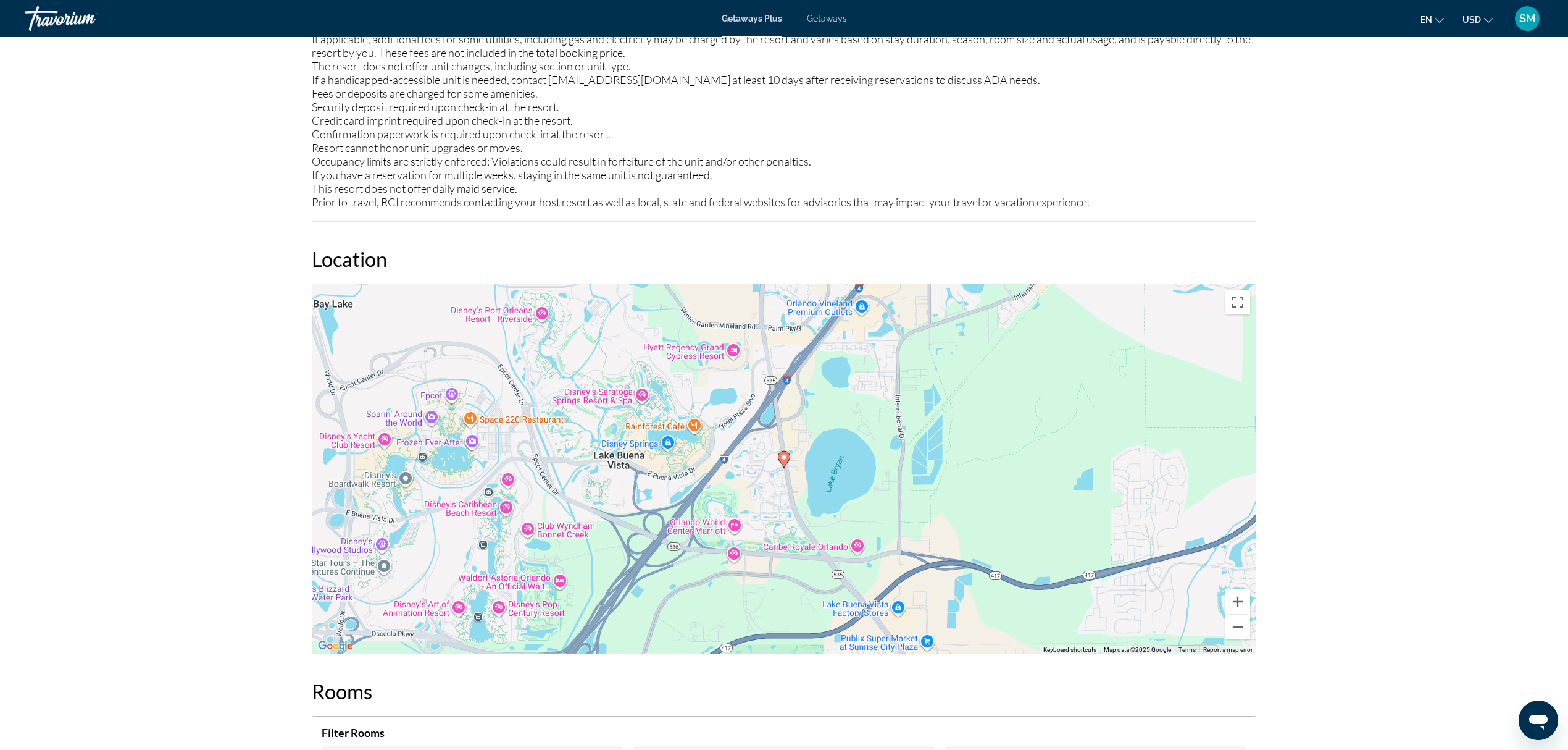
scroll to position [1561, 0]
